Goal: Task Accomplishment & Management: Manage account settings

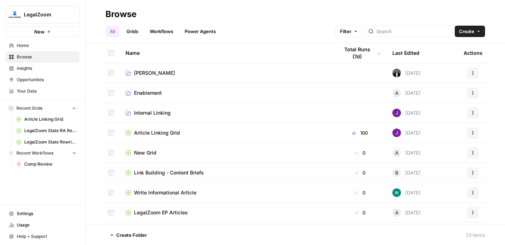
click at [146, 74] on span "[PERSON_NAME]" at bounding box center [154, 72] width 41 height 7
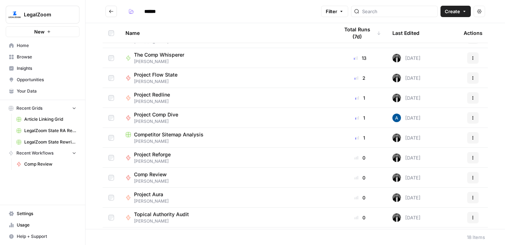
scroll to position [132, 0]
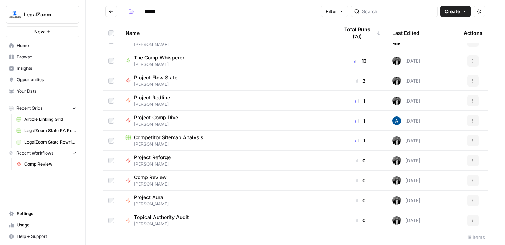
click at [164, 58] on span "The Comp Whisperer" at bounding box center [159, 57] width 50 height 7
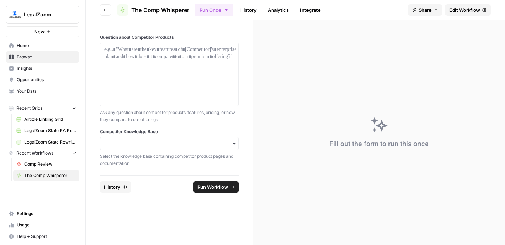
click at [248, 12] on link "History" at bounding box center [248, 9] width 25 height 11
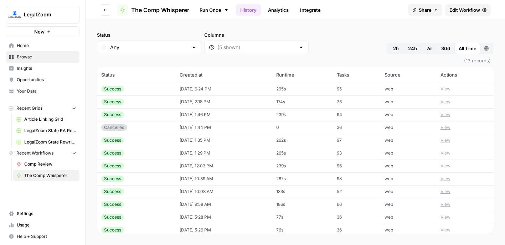
click at [448, 90] on button "View" at bounding box center [445, 89] width 10 height 6
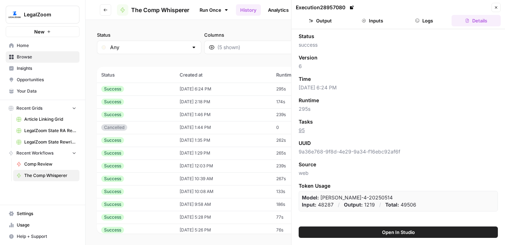
click at [426, 23] on button "Logs" at bounding box center [424, 20] width 49 height 11
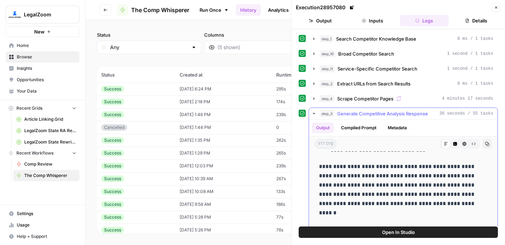
scroll to position [1486, 0]
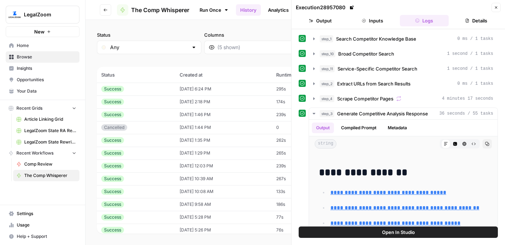
click at [242, 174] on td "[DATE] 10:39 AM" at bounding box center [223, 178] width 96 height 13
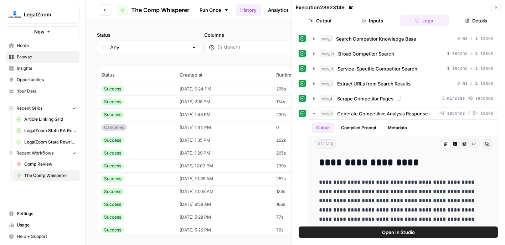
click at [498, 7] on icon "button" at bounding box center [496, 7] width 4 height 4
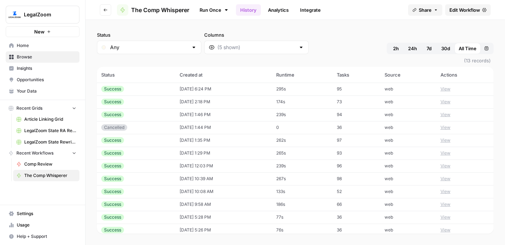
click at [445, 101] on button "View" at bounding box center [445, 102] width 10 height 6
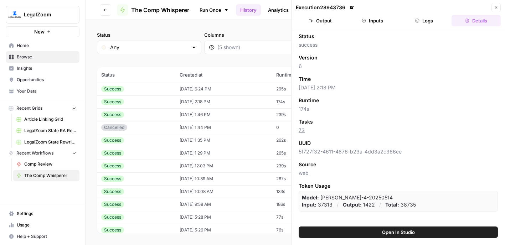
click at [363, 21] on icon "button" at bounding box center [364, 21] width 4 height 4
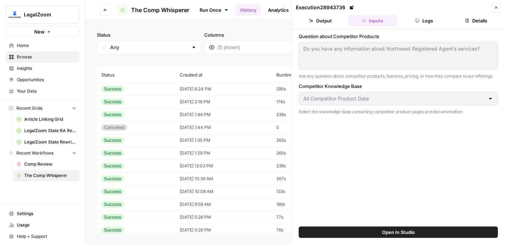
click at [432, 19] on button "Logs" at bounding box center [424, 20] width 49 height 11
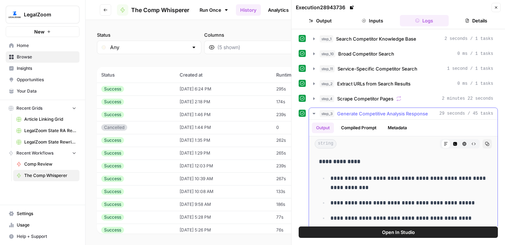
scroll to position [852, 0]
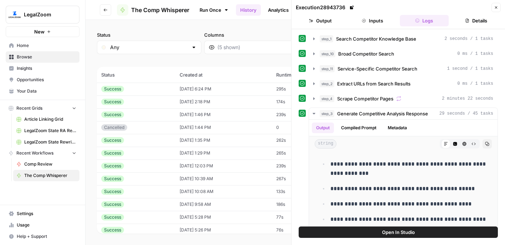
click at [469, 23] on button "Details" at bounding box center [476, 20] width 49 height 11
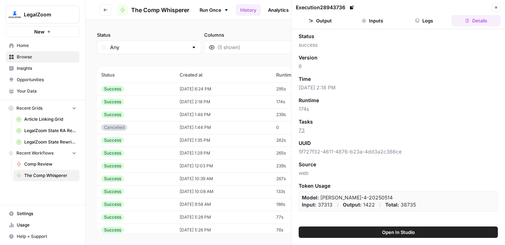
click at [262, 66] on span "(13 records)" at bounding box center [295, 60] width 397 height 13
click at [496, 5] on icon "button" at bounding box center [496, 7] width 4 height 4
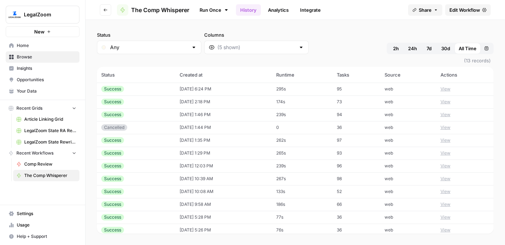
click at [449, 114] on button "View" at bounding box center [445, 115] width 10 height 6
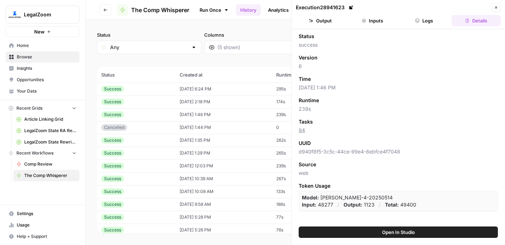
click at [439, 22] on button "Logs" at bounding box center [424, 20] width 49 height 11
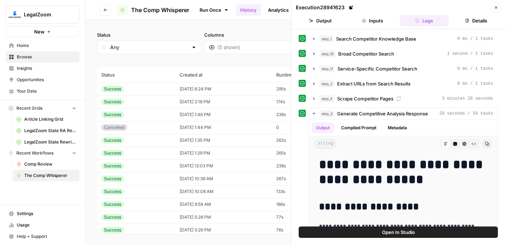
click at [367, 19] on button "Inputs" at bounding box center [372, 20] width 49 height 11
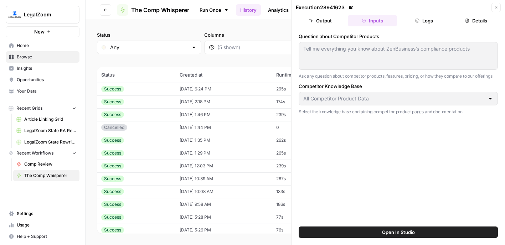
click at [237, 87] on td "[DATE] 6:24 PM" at bounding box center [223, 89] width 96 height 13
type textarea "What are the key features of Zenbusiness’s LLC plans and how does it compare to…"
click at [494, 6] on icon "button" at bounding box center [496, 7] width 4 height 4
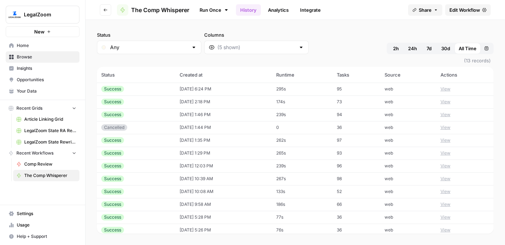
click at [31, 213] on span "Settings" at bounding box center [47, 214] width 60 height 6
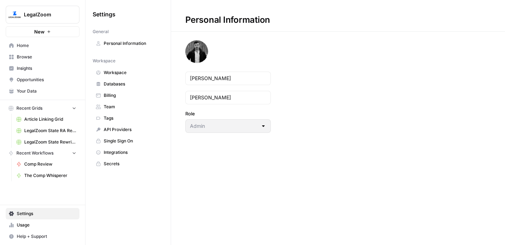
click at [118, 108] on span "Team" at bounding box center [132, 107] width 57 height 6
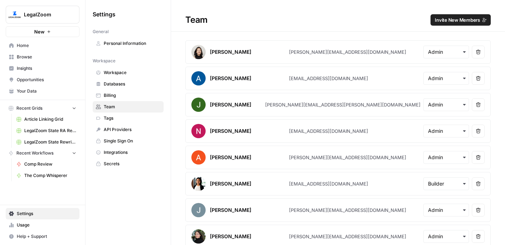
click at [462, 17] on span "Invite New Members" at bounding box center [457, 19] width 45 height 7
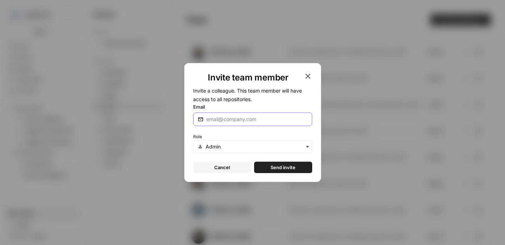
click at [226, 118] on input "Email" at bounding box center [256, 119] width 101 height 7
type input "[EMAIL_ADDRESS][DOMAIN_NAME]"
click at [229, 145] on input "text" at bounding box center [257, 146] width 102 height 7
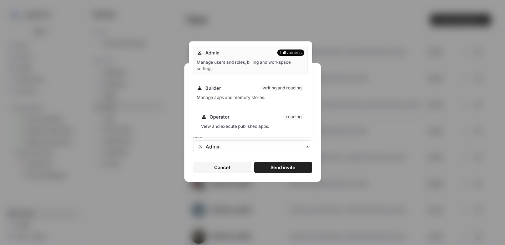
click at [238, 122] on div "Operator reading View and execute published apps." at bounding box center [253, 121] width 110 height 23
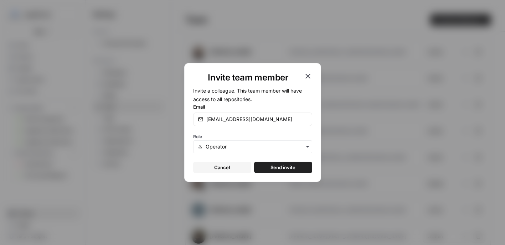
click at [269, 166] on button "Send invite" at bounding box center [283, 167] width 58 height 11
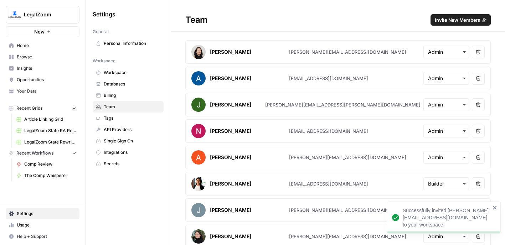
click at [447, 17] on span "Invite New Members" at bounding box center [457, 19] width 45 height 7
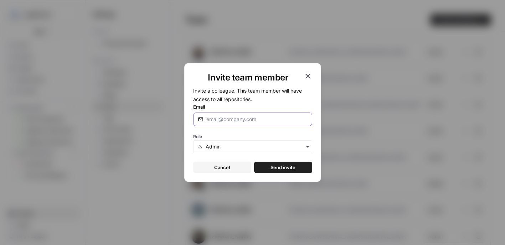
click at [223, 119] on input "Email" at bounding box center [256, 119] width 101 height 7
type input "[EMAIL_ADDRESS][DOMAIN_NAME]"
click at [275, 142] on div "button" at bounding box center [252, 146] width 119 height 13
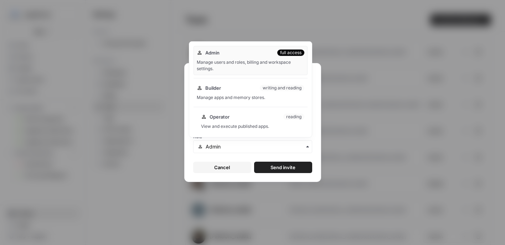
click at [249, 119] on div "Operator reading" at bounding box center [252, 116] width 103 height 7
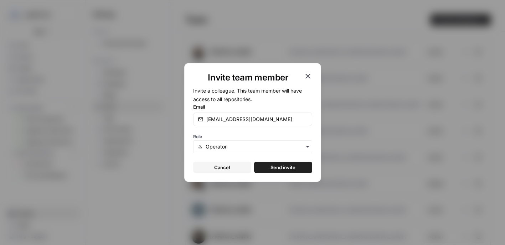
click at [287, 170] on span "Send invite" at bounding box center [282, 167] width 25 height 7
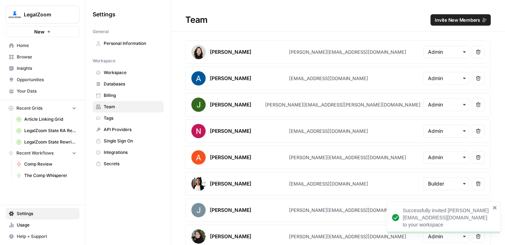
click at [446, 21] on span "Invite New Members" at bounding box center [457, 19] width 45 height 7
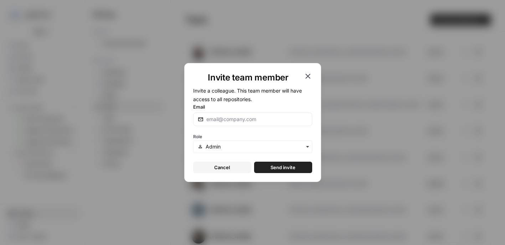
click at [259, 108] on label "Email" at bounding box center [252, 106] width 119 height 7
click at [259, 116] on input "Email" at bounding box center [256, 119] width 101 height 7
type input "[EMAIL_ADDRESS][DOMAIN_NAME]"
click at [262, 149] on input "text" at bounding box center [257, 146] width 102 height 7
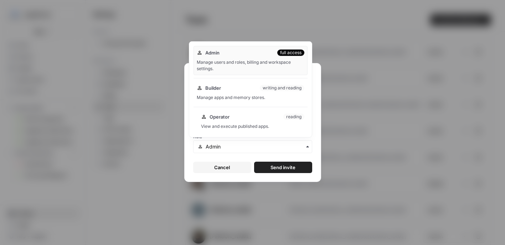
click at [241, 122] on div "Operator reading View and execute published apps." at bounding box center [253, 121] width 110 height 23
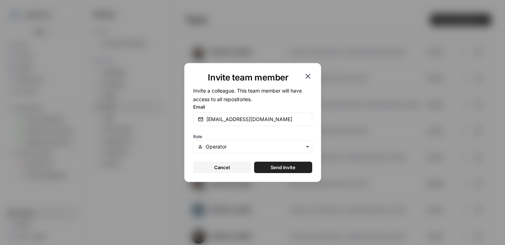
click at [291, 166] on span "Send invite" at bounding box center [282, 167] width 25 height 7
